Goal: Information Seeking & Learning: Learn about a topic

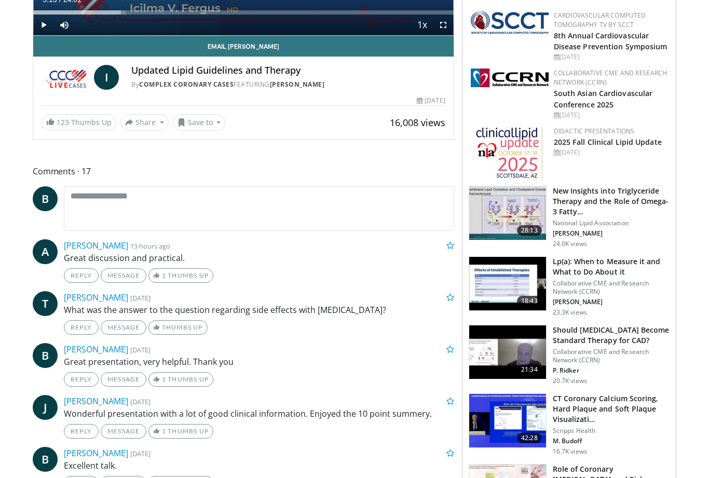
scroll to position [288, 0]
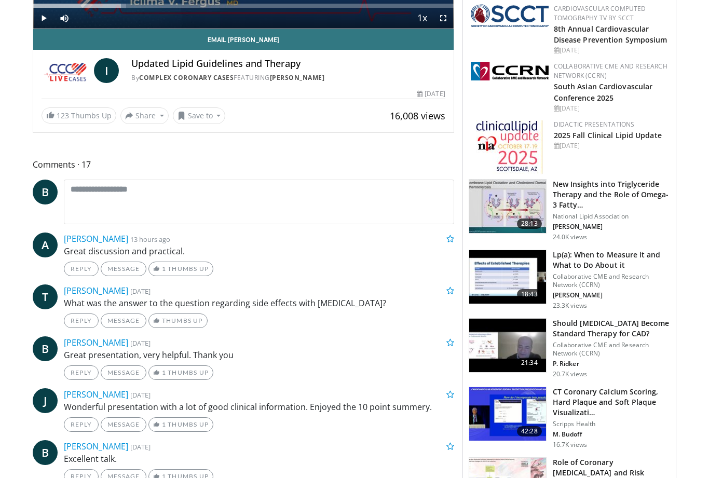
click at [542, 141] on img at bounding box center [509, 147] width 67 height 55
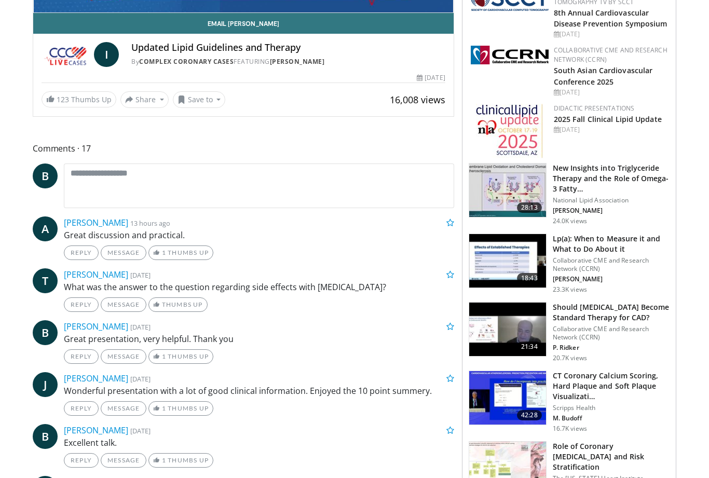
scroll to position [304, 0]
click at [608, 318] on h3 "Should Colchicine Become Standard Therapy for CAD?" at bounding box center [611, 312] width 117 height 21
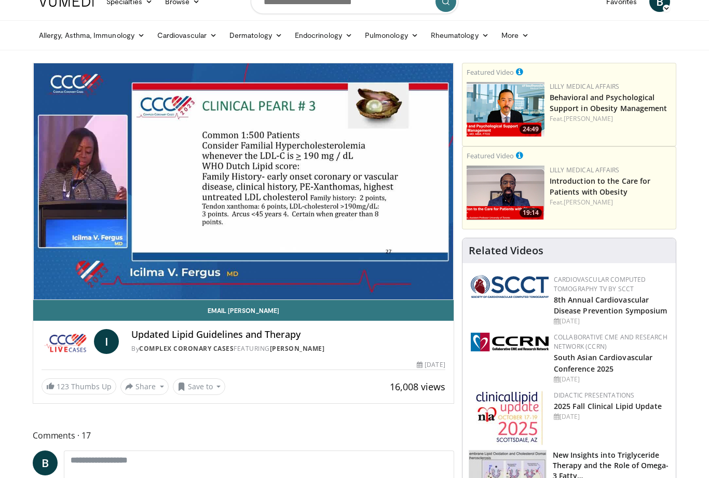
scroll to position [0, 0]
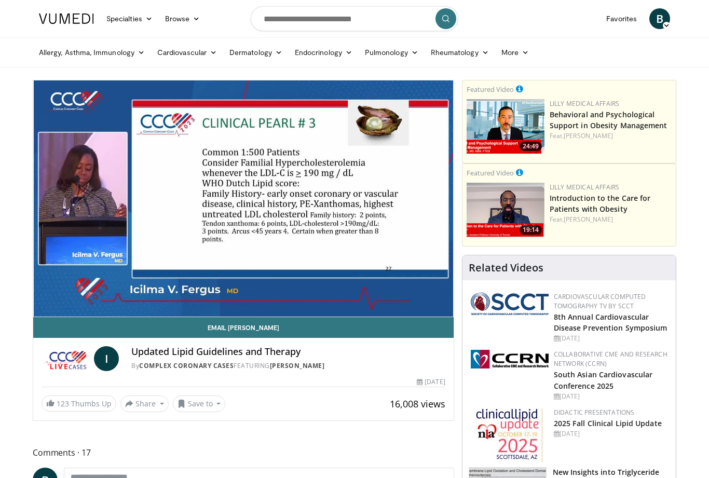
click at [664, 236] on div "Lilly Medical Affairs Introduction to the Care for Patients with Obesity Feat. …" at bounding box center [611, 210] width 122 height 55
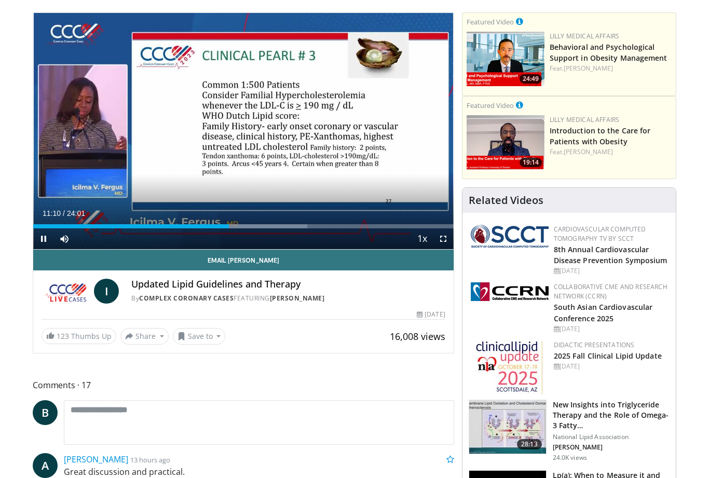
scroll to position [66, 0]
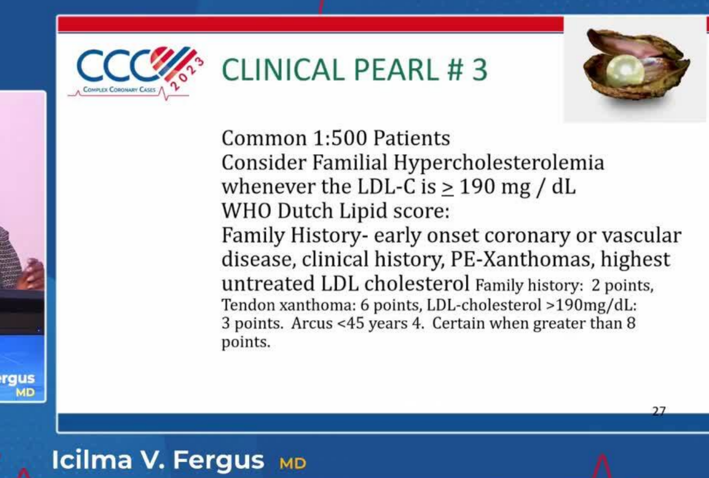
click at [187, 135] on div "10 seconds Tap to unmute" at bounding box center [354, 199] width 709 height 398
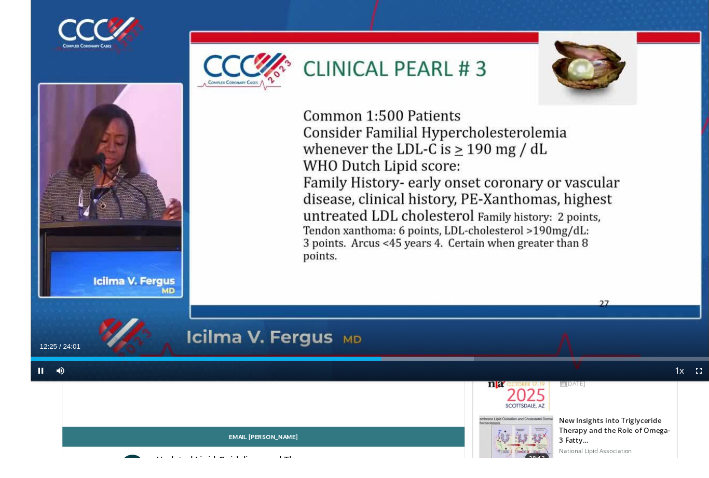
scroll to position [21, 0]
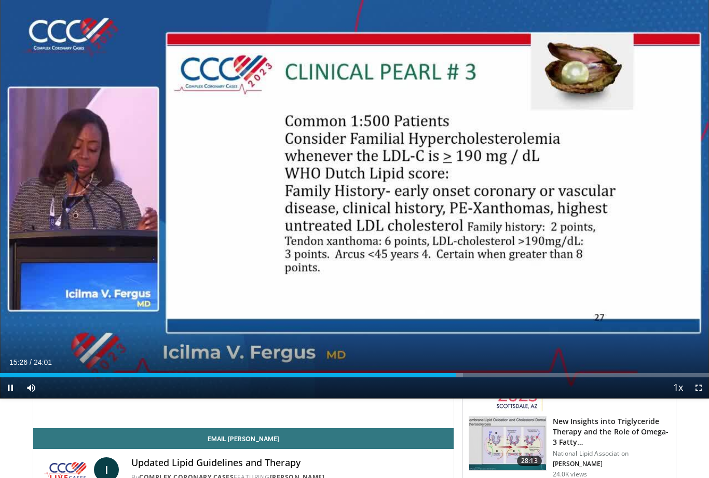
click at [117, 175] on div "10 seconds Tap to unmute" at bounding box center [354, 199] width 709 height 398
click at [90, 191] on div "10 seconds Tap to unmute" at bounding box center [354, 199] width 709 height 398
click at [445, 376] on div "Progress Bar" at bounding box center [228, 375] width 457 height 4
click at [451, 368] on div "Loaded : 69.43%" at bounding box center [354, 373] width 709 height 10
click at [441, 375] on div "Progress Bar" at bounding box center [220, 375] width 441 height 4
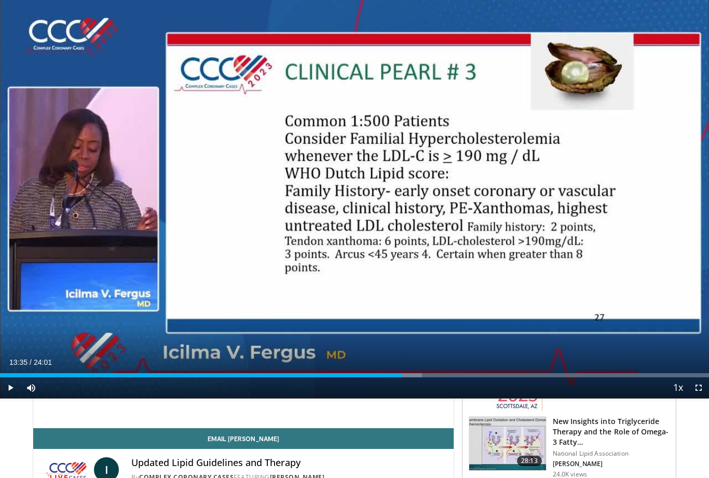
click at [6, 395] on span "Video Player" at bounding box center [10, 387] width 21 height 21
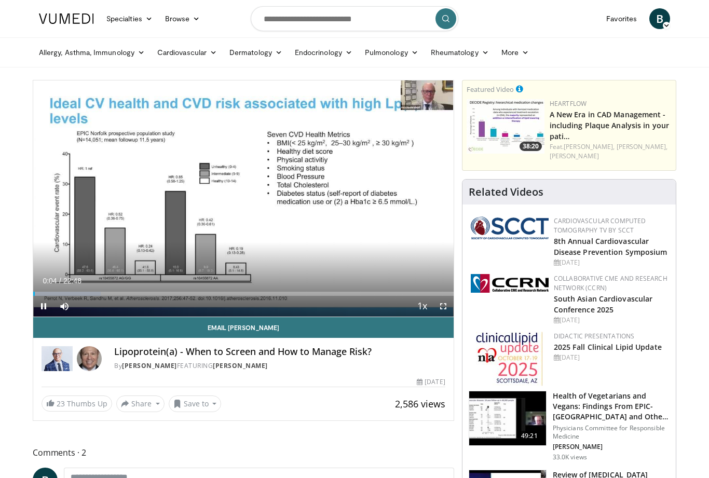
click at [441, 297] on span "Video Player" at bounding box center [443, 306] width 21 height 21
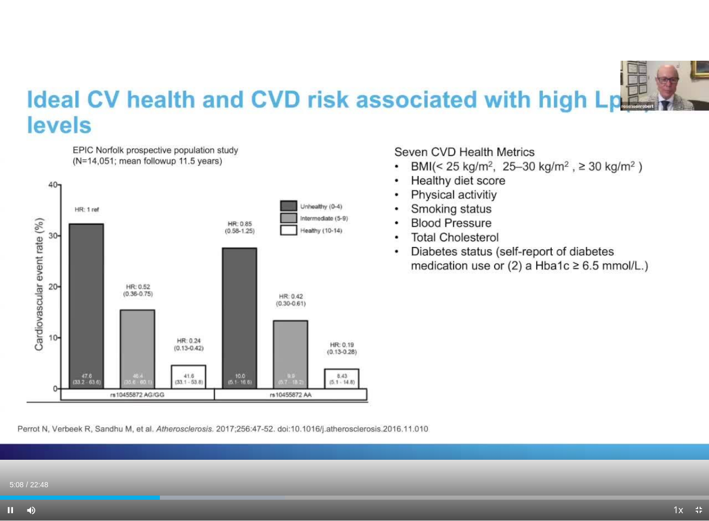
click at [381, 283] on div "10 seconds Tap to unmute" at bounding box center [354, 260] width 709 height 521
click at [345, 216] on div "10 seconds Tap to unmute" at bounding box center [354, 260] width 709 height 521
click at [365, 266] on div "10 seconds Tap to unmute" at bounding box center [354, 260] width 709 height 521
click at [344, 231] on div "10 seconds Tap to unmute" at bounding box center [354, 260] width 709 height 521
click at [20, 478] on span "Video Player" at bounding box center [10, 510] width 21 height 21
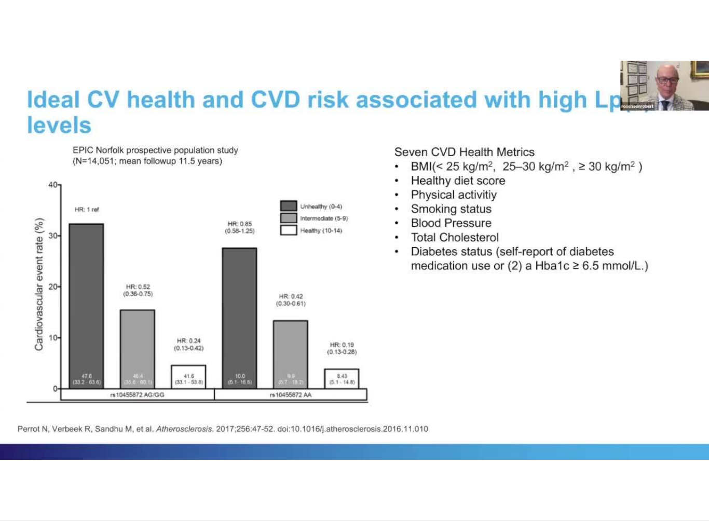
click at [38, 466] on div "10 seconds Tap to unmute" at bounding box center [354, 260] width 709 height 521
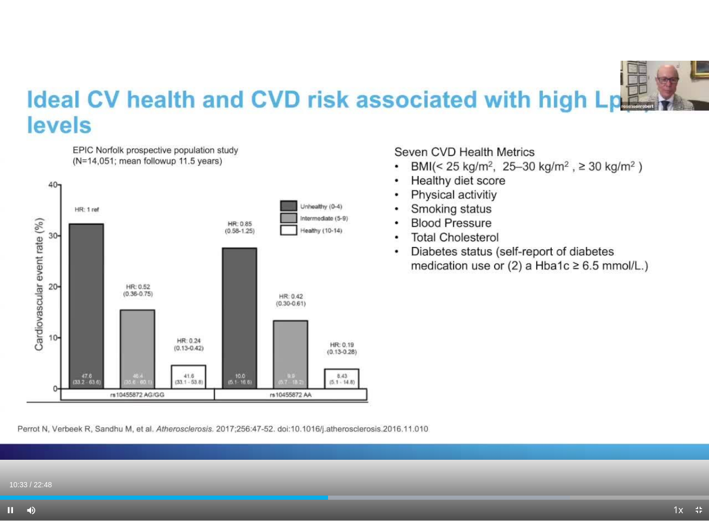
click at [519, 273] on div "10 seconds Tap to unmute" at bounding box center [354, 260] width 709 height 521
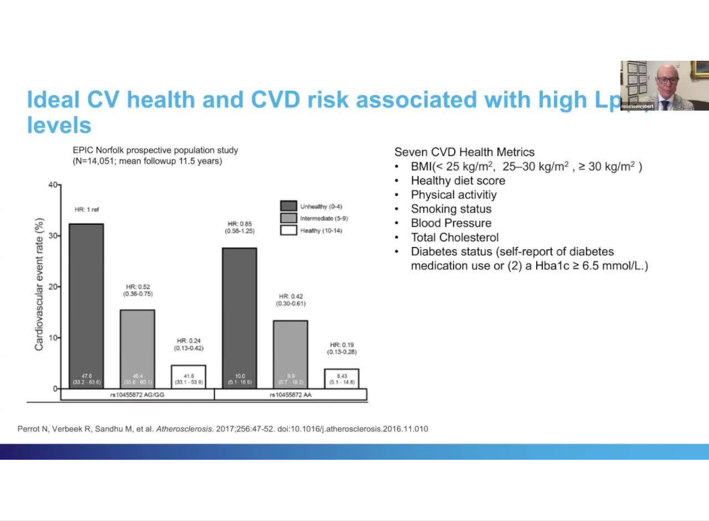
click at [379, 275] on div "10 seconds Tap to unmute" at bounding box center [354, 260] width 709 height 521
click at [702, 447] on div "10 seconds Tap to unmute" at bounding box center [354, 260] width 709 height 521
click at [370, 207] on div "10 seconds Tap to unmute" at bounding box center [354, 260] width 709 height 521
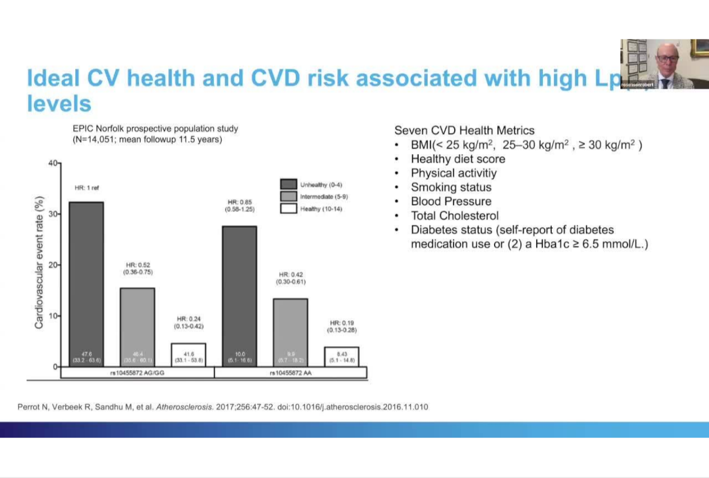
scroll to position [115, 0]
